Goal: Book appointment/travel/reservation

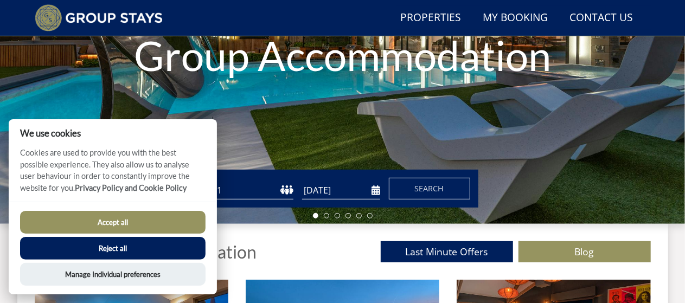
scroll to position [245, 0]
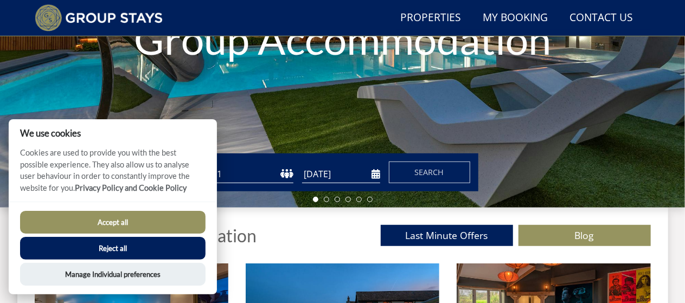
click at [141, 224] on button "Accept all" at bounding box center [112, 222] width 185 height 23
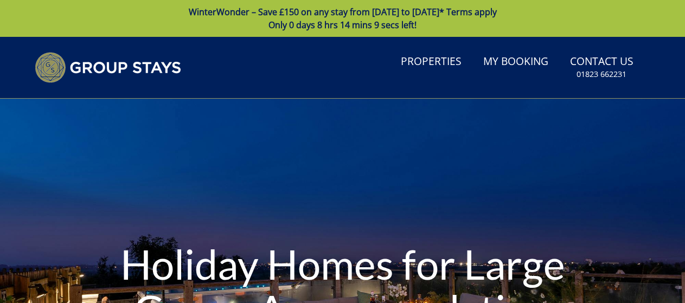
type input "[DATE]"
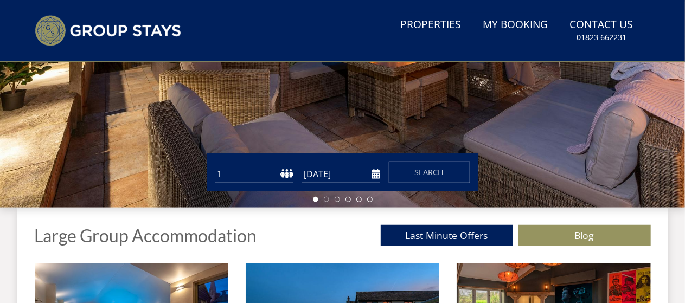
click at [245, 174] on select "1 2 3 4 5 6 7 8 9 10 11 12 13 14 15 16 17 18 19 20 21 22 23 24 25 26 27 28 29 3…" at bounding box center [254, 174] width 78 height 18
select select "16"
click at [215, 165] on select "1 2 3 4 5 6 7 8 9 10 11 12 13 14 15 16 17 18 19 20 21 22 23 24 25 26 27 28 29 3…" at bounding box center [254, 174] width 78 height 18
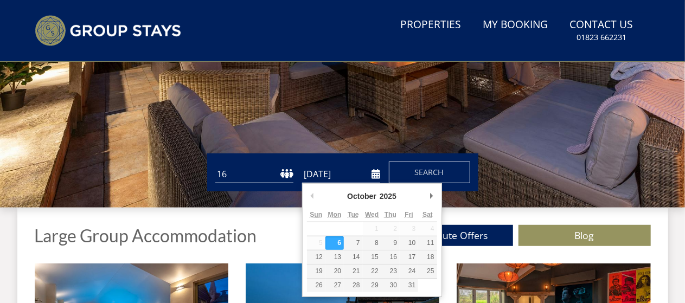
click at [372, 175] on input "[DATE]" at bounding box center [341, 174] width 78 height 18
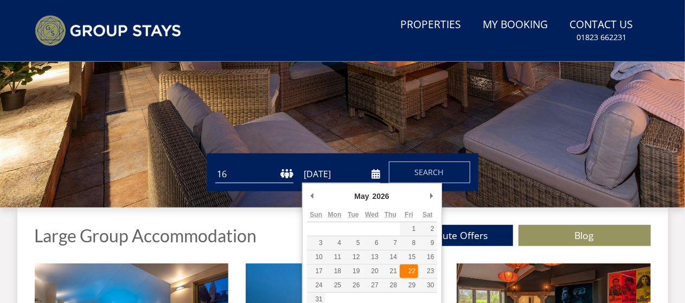
type input "[DATE]"
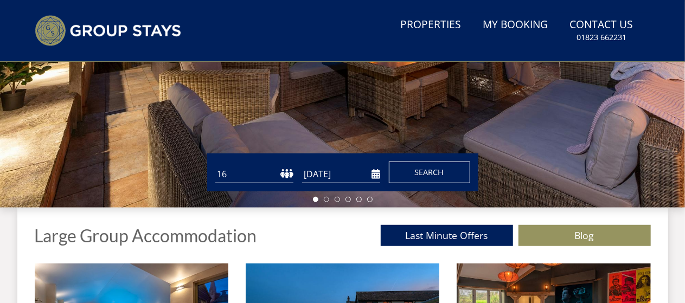
click at [421, 171] on span "Search" at bounding box center [429, 172] width 29 height 10
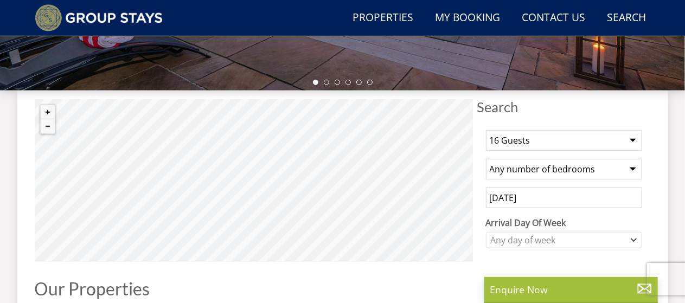
scroll to position [379, 0]
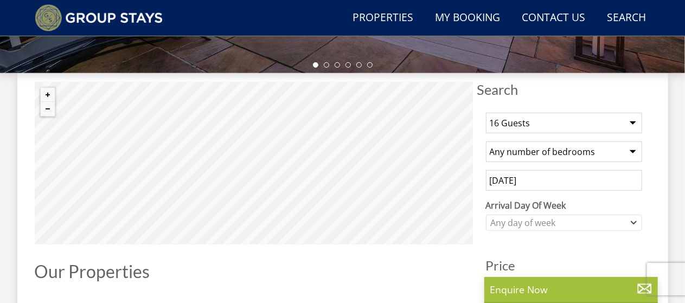
click at [631, 151] on select "Any number of bedrooms 4 Bedrooms 5 Bedrooms 6 Bedrooms 7 Bedrooms 8 Bedrooms 9…" at bounding box center [564, 151] width 156 height 21
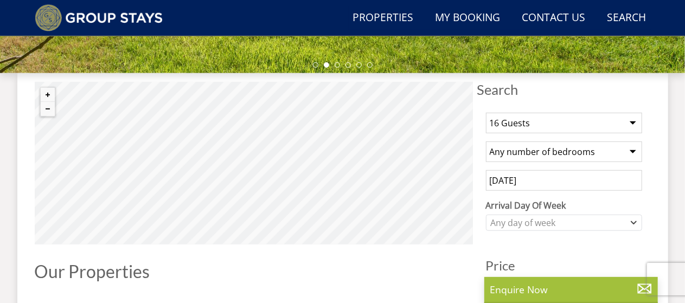
select select "8"
click at [486, 141] on select "Any number of bedrooms 4 Bedrooms 5 Bedrooms 6 Bedrooms 7 Bedrooms 8 Bedrooms 9…" at bounding box center [564, 151] width 156 height 21
click at [637, 223] on div "Any day of week" at bounding box center [564, 223] width 156 height 16
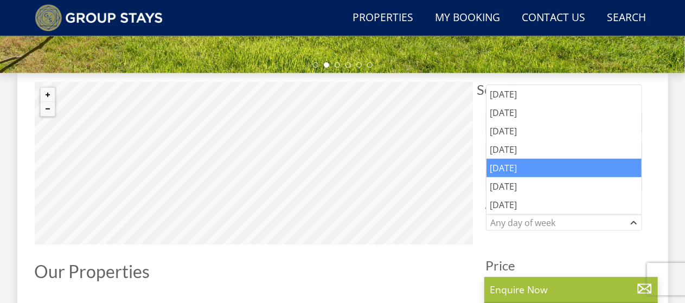
click at [515, 170] on div "[DATE]" at bounding box center [563, 168] width 155 height 18
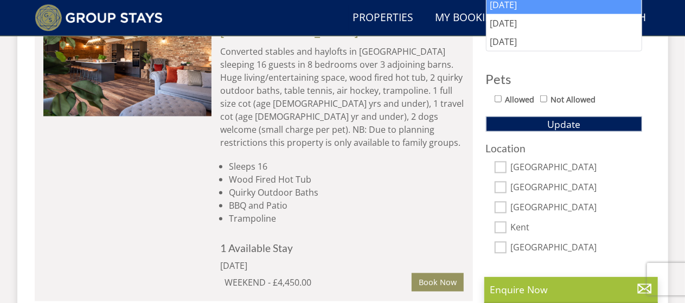
scroll to position [705, 0]
